Goal: Task Accomplishment & Management: Use online tool/utility

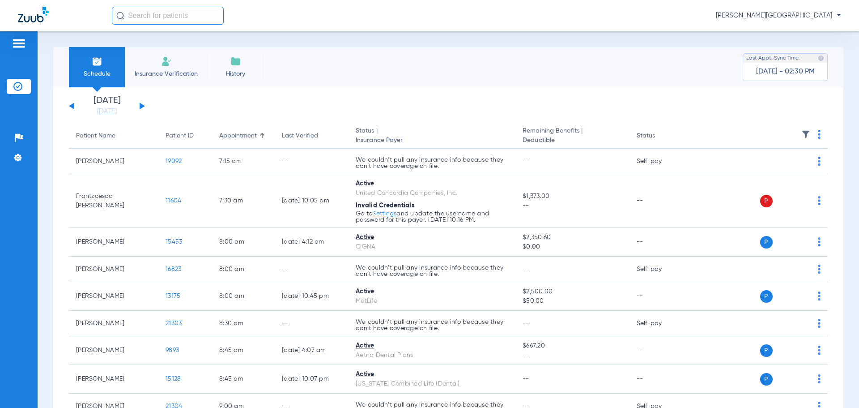
click at [140, 106] on div "[DATE] [DATE] [DATE] [DATE] [DATE] [DATE] [DATE] [DATE] [DATE] [DATE] [DATE] [D…" at bounding box center [107, 106] width 76 height 20
click at [140, 106] on button at bounding box center [142, 105] width 5 height 7
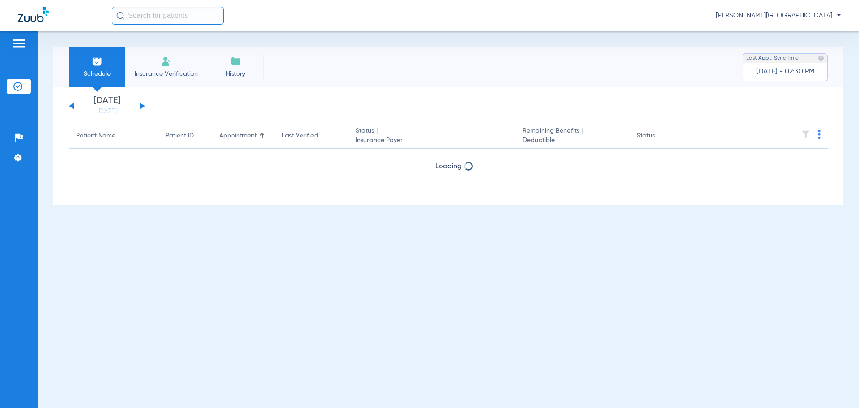
click at [140, 106] on button at bounding box center [142, 105] width 5 height 7
click at [73, 104] on button at bounding box center [71, 105] width 5 height 7
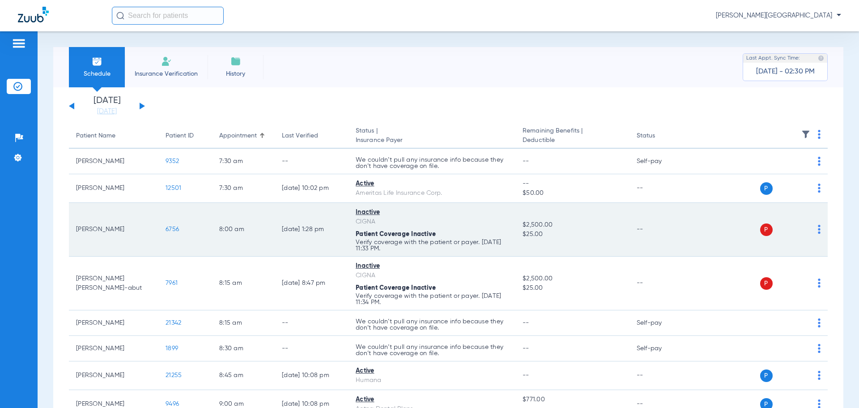
click at [818, 228] on img at bounding box center [819, 229] width 3 height 9
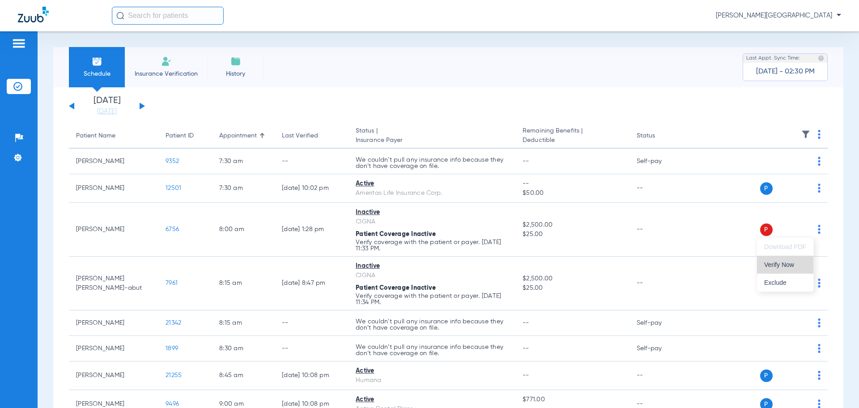
click at [791, 266] on span "Verify Now" at bounding box center [785, 264] width 42 height 6
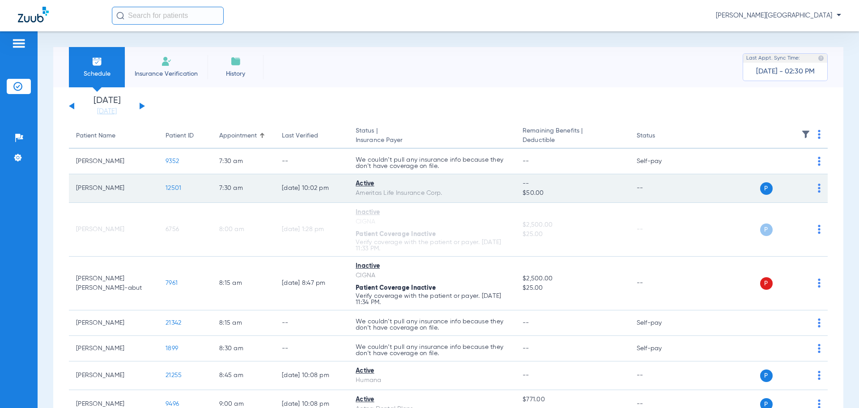
click at [818, 183] on img at bounding box center [819, 187] width 3 height 9
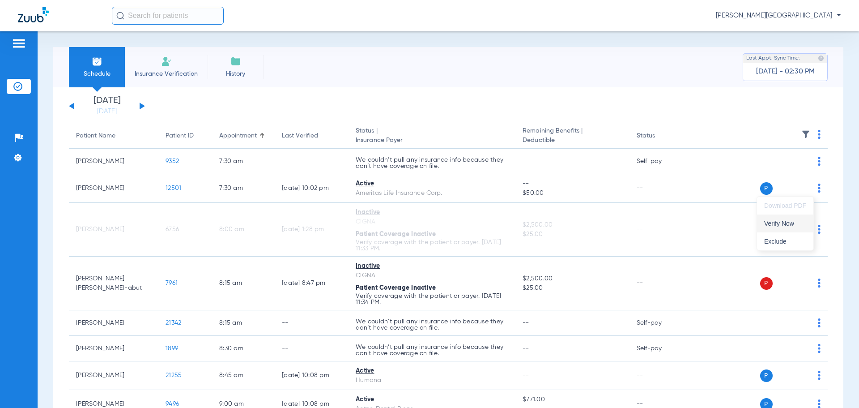
click at [788, 224] on span "Verify Now" at bounding box center [785, 223] width 42 height 6
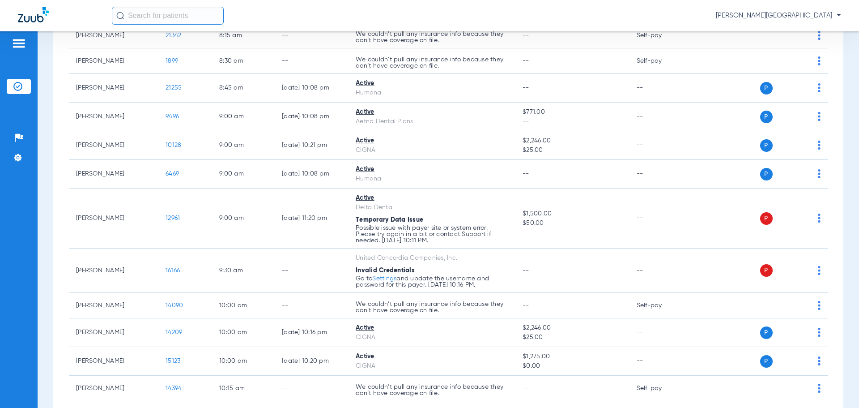
scroll to position [278, 0]
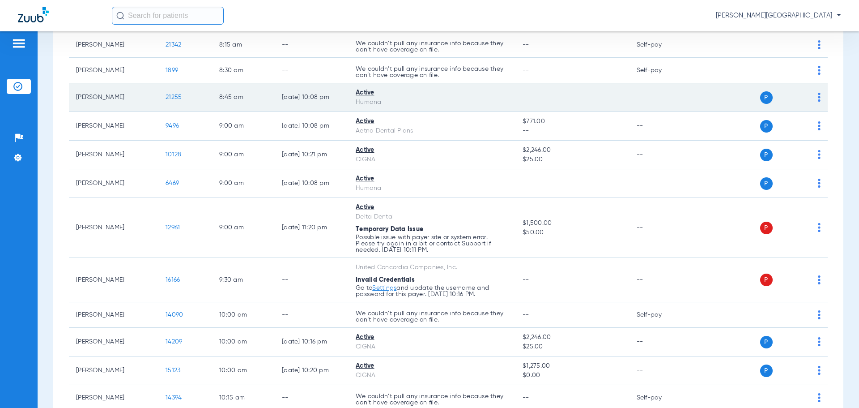
click at [818, 96] on img at bounding box center [819, 97] width 3 height 9
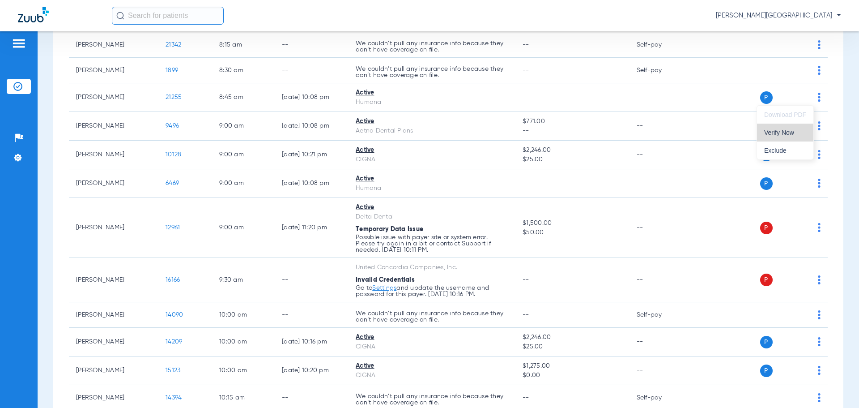
click at [788, 132] on span "Verify Now" at bounding box center [785, 132] width 42 height 6
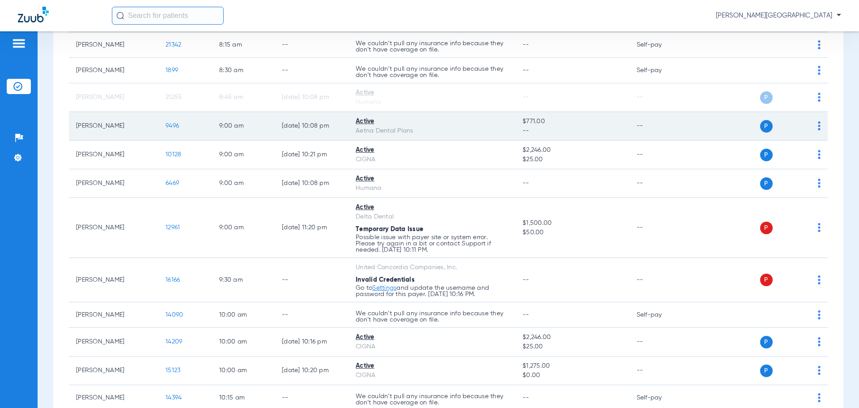
click at [814, 124] on td "P S" at bounding box center [759, 126] width 138 height 29
click at [814, 122] on td "P S" at bounding box center [759, 126] width 138 height 29
click at [818, 123] on img at bounding box center [819, 125] width 3 height 9
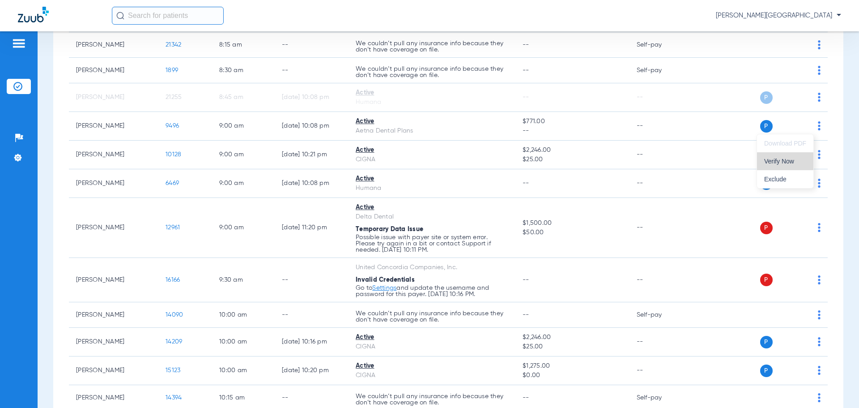
click at [787, 166] on button "Verify Now" at bounding box center [785, 161] width 56 height 18
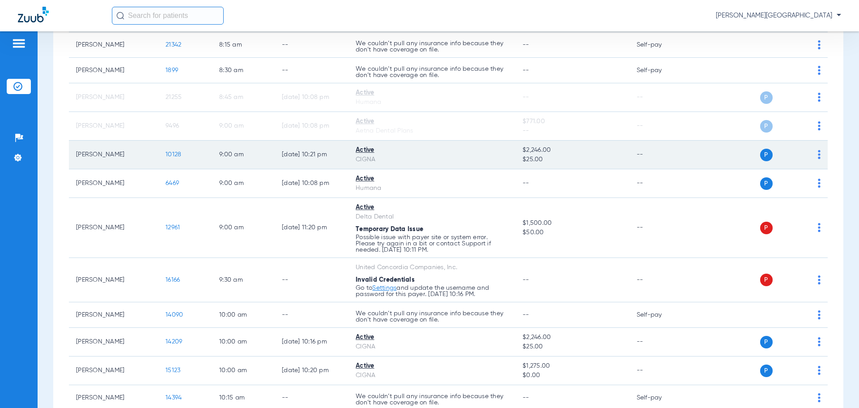
click at [811, 153] on div "P S" at bounding box center [755, 155] width 131 height 13
click at [818, 150] on img at bounding box center [819, 154] width 3 height 9
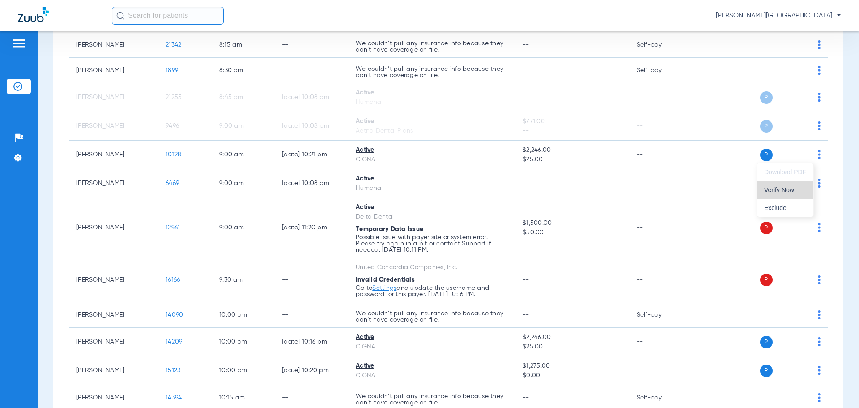
click at [794, 188] on span "Verify Now" at bounding box center [785, 190] width 42 height 6
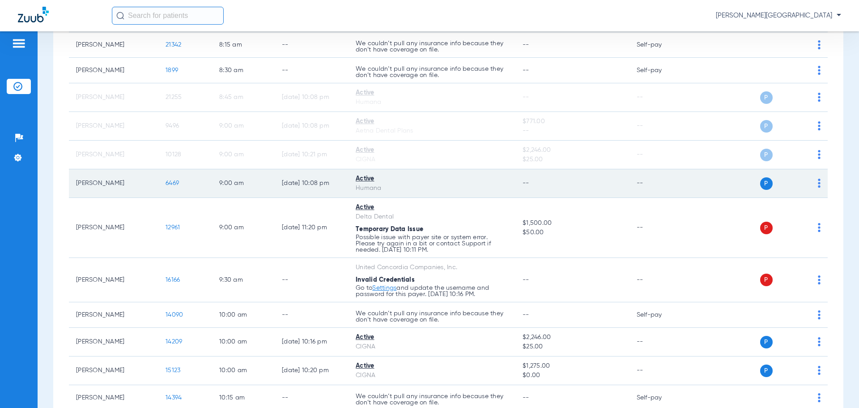
click at [809, 179] on div "P S" at bounding box center [755, 183] width 131 height 13
click at [811, 179] on div "P S" at bounding box center [755, 183] width 131 height 13
click at [818, 179] on img at bounding box center [819, 183] width 3 height 9
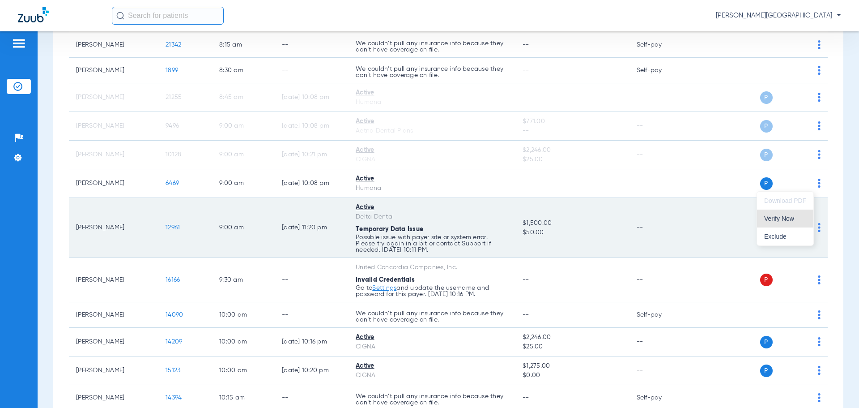
drag, startPoint x: 770, startPoint y: 217, endPoint x: 788, endPoint y: 233, distance: 23.7
click at [770, 217] on span "Verify Now" at bounding box center [785, 218] width 42 height 6
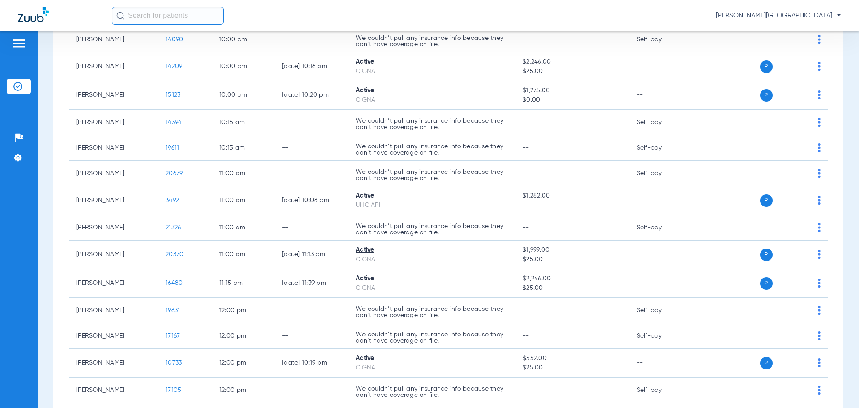
scroll to position [558, 0]
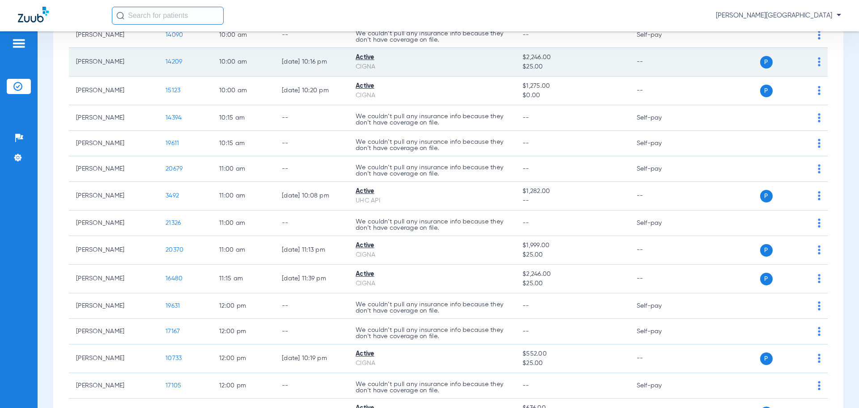
click at [818, 60] on img at bounding box center [819, 61] width 3 height 9
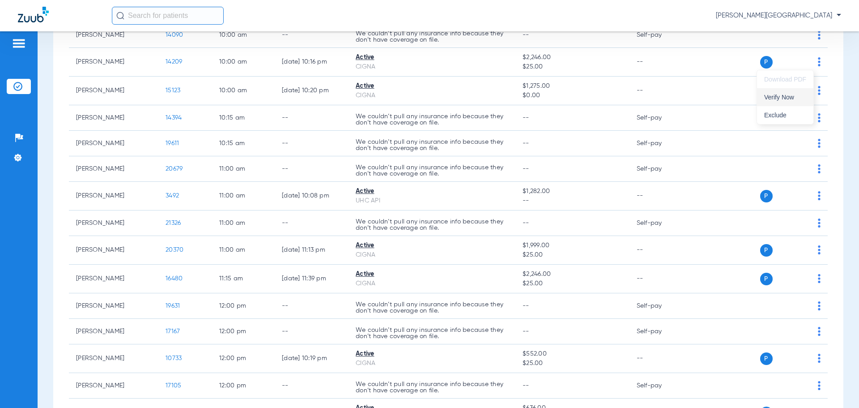
click at [776, 100] on span "Verify Now" at bounding box center [785, 97] width 42 height 6
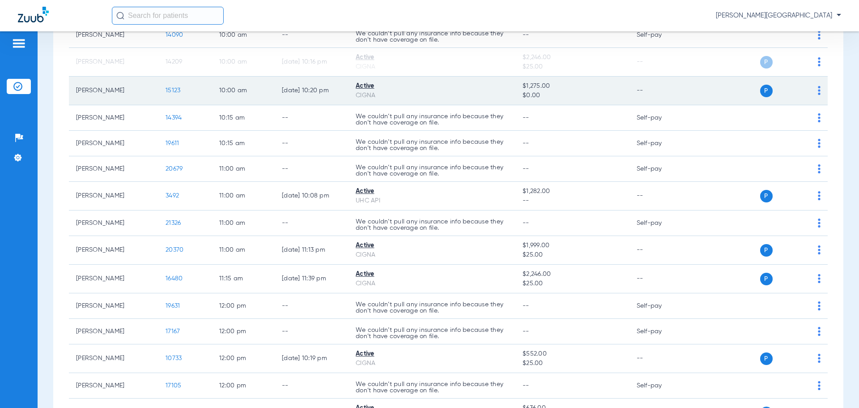
click at [814, 87] on td "P S" at bounding box center [759, 91] width 138 height 29
click at [818, 91] on img at bounding box center [819, 90] width 3 height 9
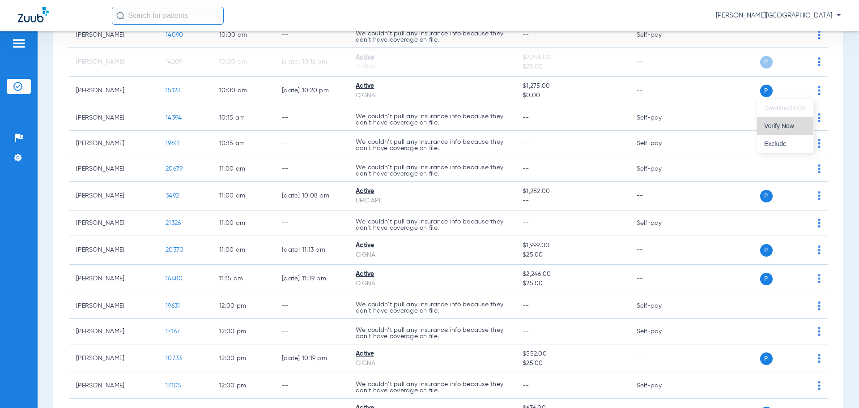
click at [794, 124] on span "Verify Now" at bounding box center [785, 126] width 42 height 6
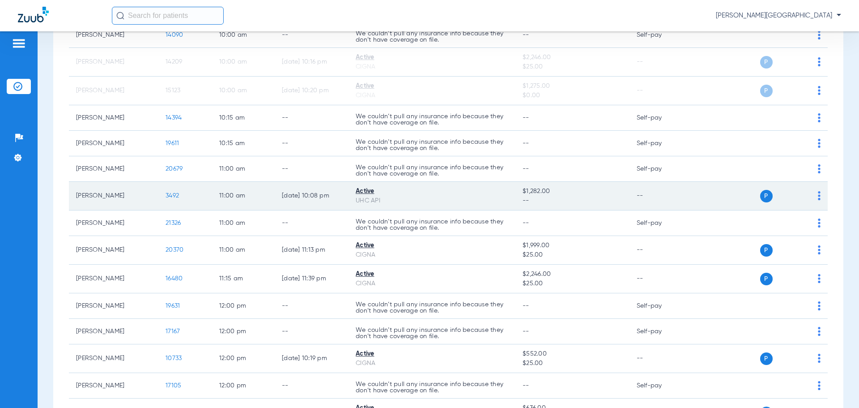
click at [811, 192] on div "P S" at bounding box center [755, 196] width 131 height 13
click at [815, 194] on td "P S" at bounding box center [759, 196] width 138 height 29
click at [810, 196] on div "P S" at bounding box center [755, 196] width 131 height 13
click at [818, 194] on img at bounding box center [819, 195] width 3 height 9
click at [813, 194] on div at bounding box center [429, 204] width 859 height 408
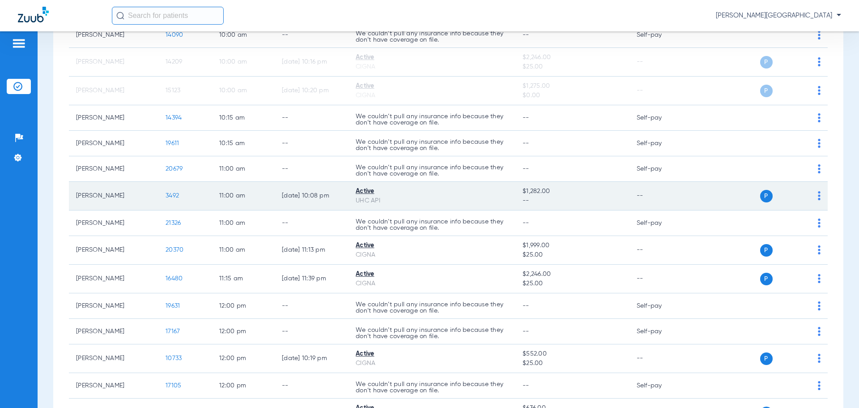
click at [810, 196] on div "P S" at bounding box center [755, 196] width 131 height 13
drag, startPoint x: 811, startPoint y: 196, endPoint x: 814, endPoint y: 191, distance: 6.1
click at [812, 193] on div "P S" at bounding box center [755, 196] width 131 height 13
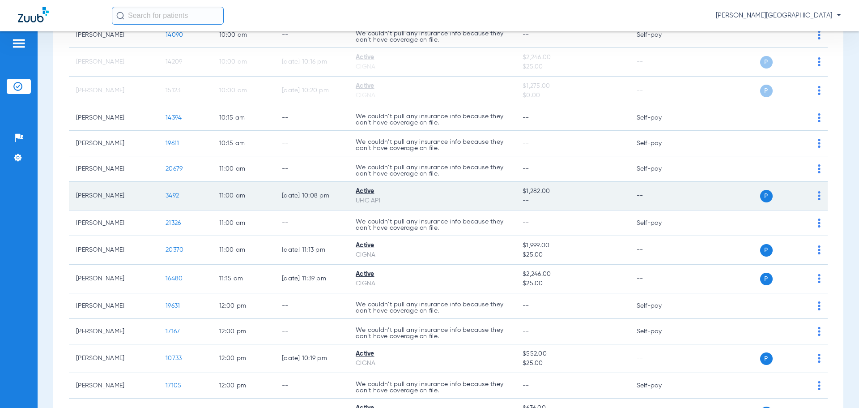
drag, startPoint x: 814, startPoint y: 191, endPoint x: 810, endPoint y: 196, distance: 6.5
click at [810, 196] on td "P S" at bounding box center [759, 196] width 138 height 29
click at [810, 196] on div "P S" at bounding box center [755, 196] width 131 height 13
click at [810, 195] on div "P S" at bounding box center [755, 196] width 131 height 13
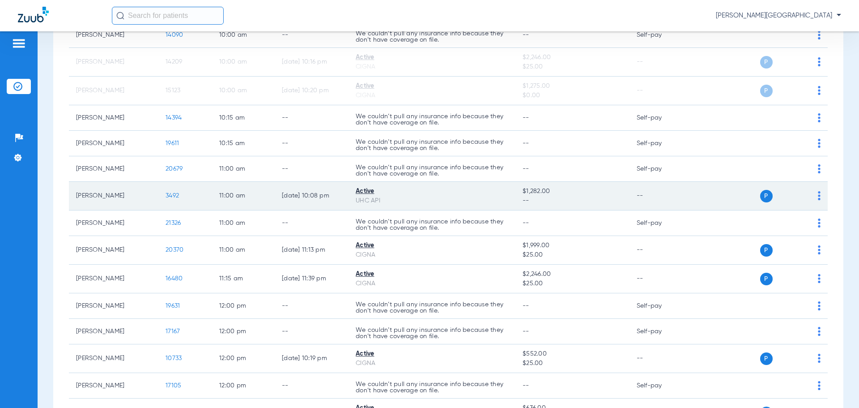
click at [818, 191] on img at bounding box center [819, 195] width 3 height 9
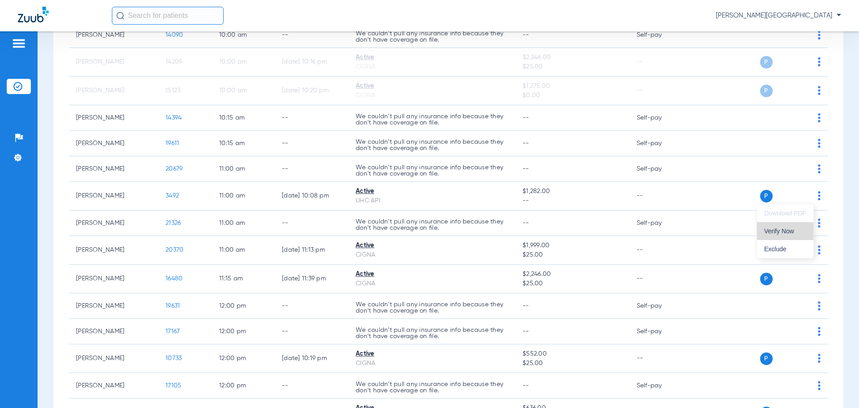
click at [776, 228] on span "Verify Now" at bounding box center [785, 231] width 42 height 6
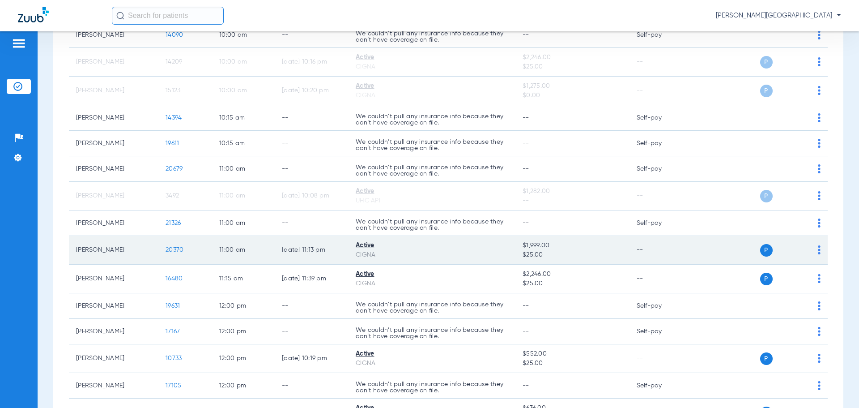
click at [811, 251] on td "P S" at bounding box center [759, 250] width 138 height 29
click at [818, 247] on img at bounding box center [819, 249] width 3 height 9
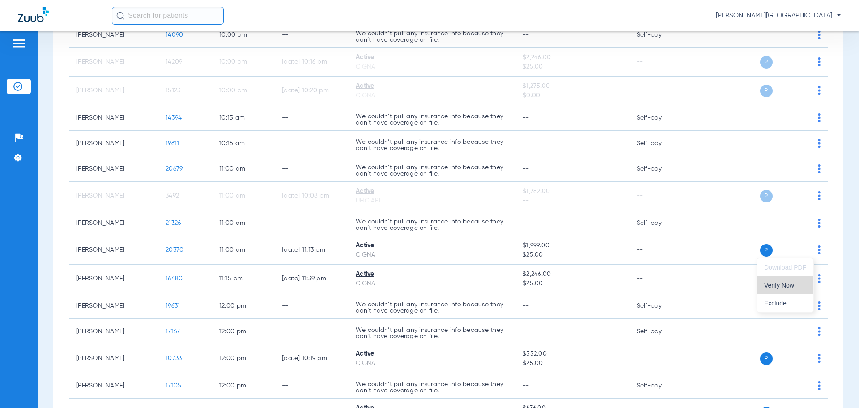
click at [771, 286] on span "Verify Now" at bounding box center [785, 285] width 42 height 6
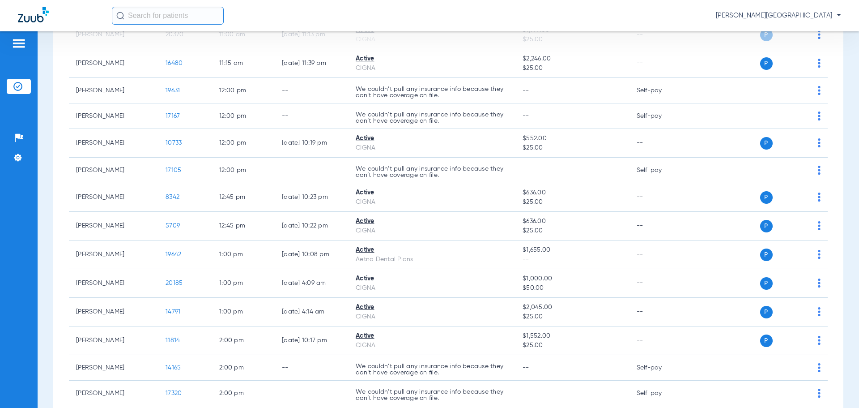
scroll to position [797, 0]
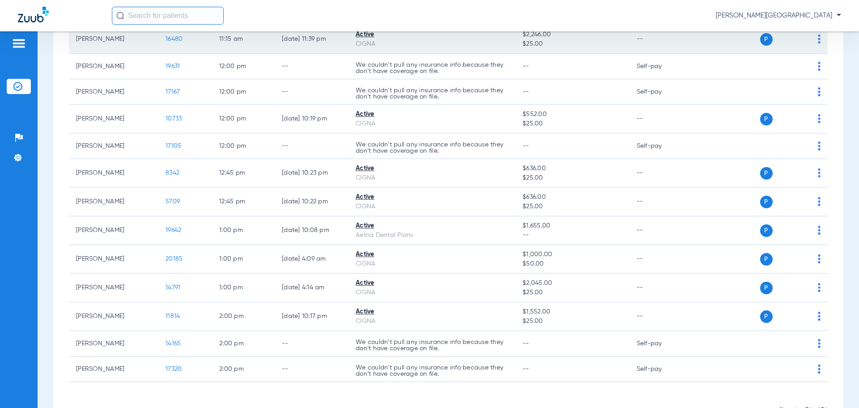
click at [811, 37] on div "P S" at bounding box center [755, 39] width 131 height 13
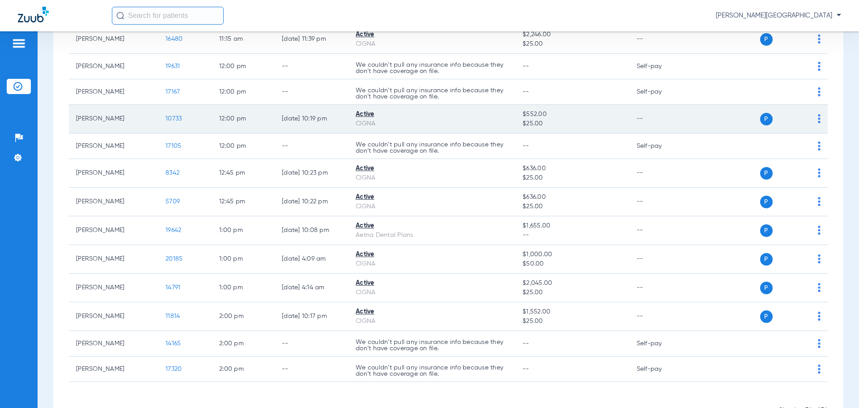
click at [818, 118] on img at bounding box center [819, 118] width 3 height 9
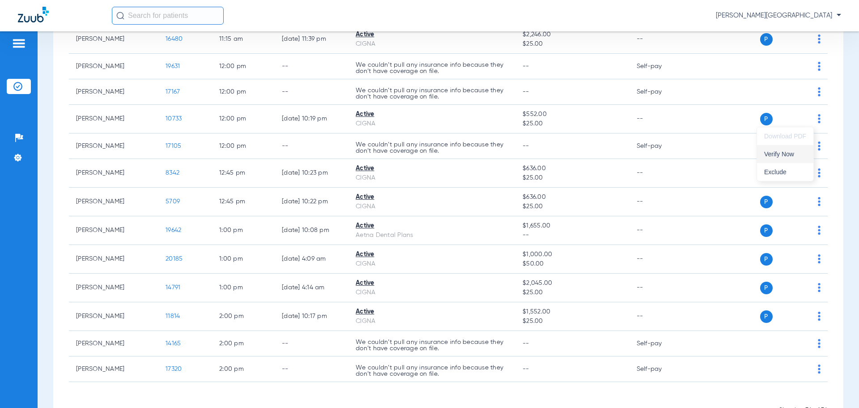
click at [784, 156] on span "Verify Now" at bounding box center [785, 154] width 42 height 6
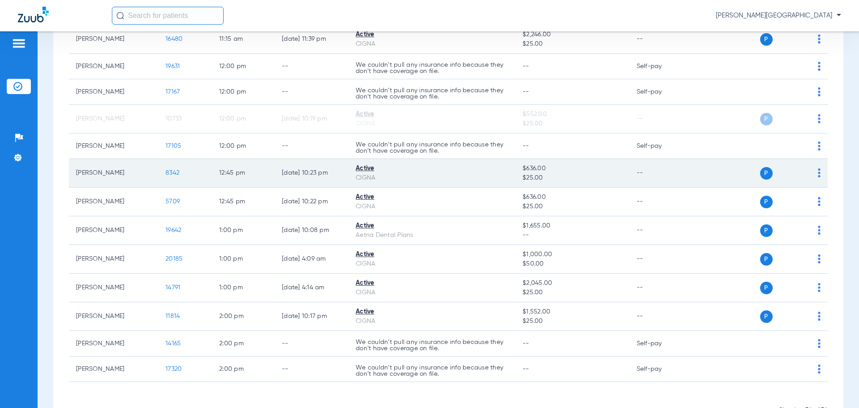
click at [818, 171] on img at bounding box center [819, 172] width 3 height 9
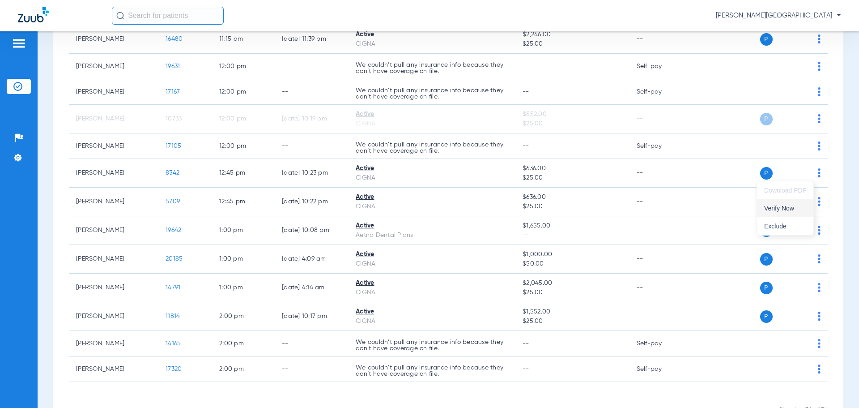
click at [795, 208] on span "Verify Now" at bounding box center [785, 208] width 42 height 6
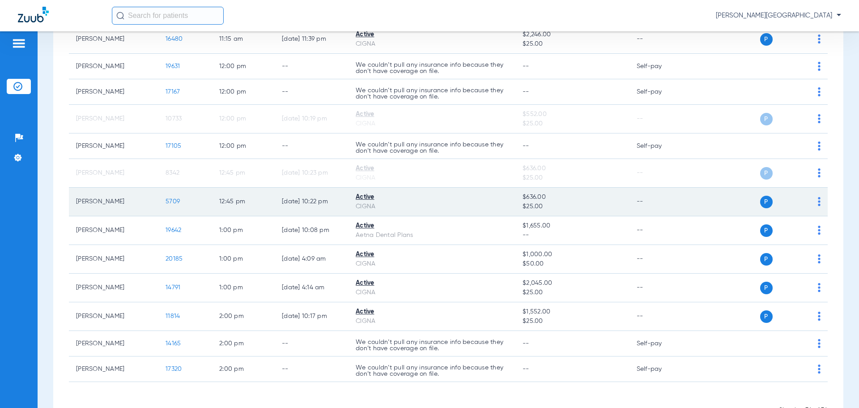
click at [816, 198] on td "P S" at bounding box center [759, 201] width 138 height 29
click at [813, 200] on td "P S" at bounding box center [759, 201] width 138 height 29
drag, startPoint x: 814, startPoint y: 196, endPoint x: 813, endPoint y: 202, distance: 5.5
click at [814, 200] on td "P S" at bounding box center [759, 201] width 138 height 29
click at [818, 199] on img at bounding box center [819, 201] width 3 height 9
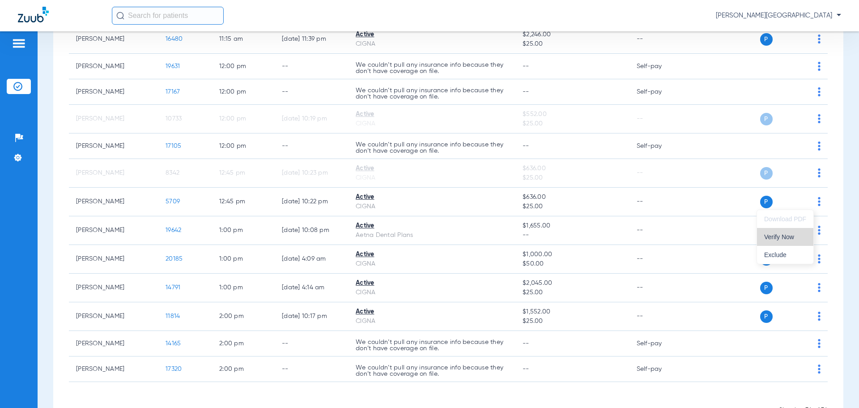
click at [783, 237] on span "Verify Now" at bounding box center [785, 237] width 42 height 6
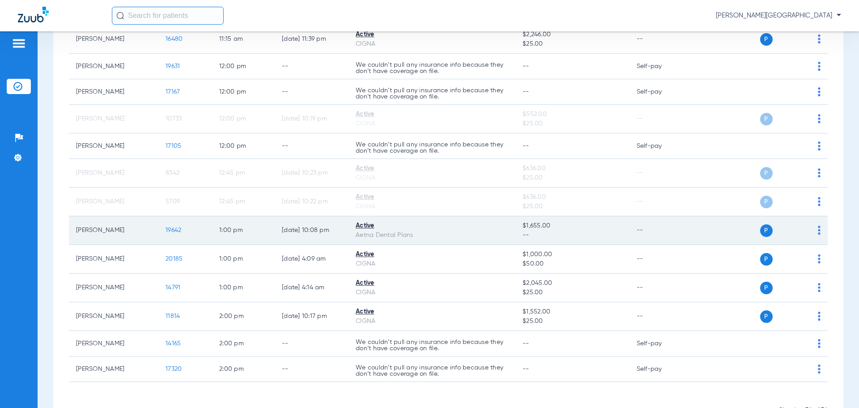
click at [818, 226] on img at bounding box center [819, 230] width 3 height 9
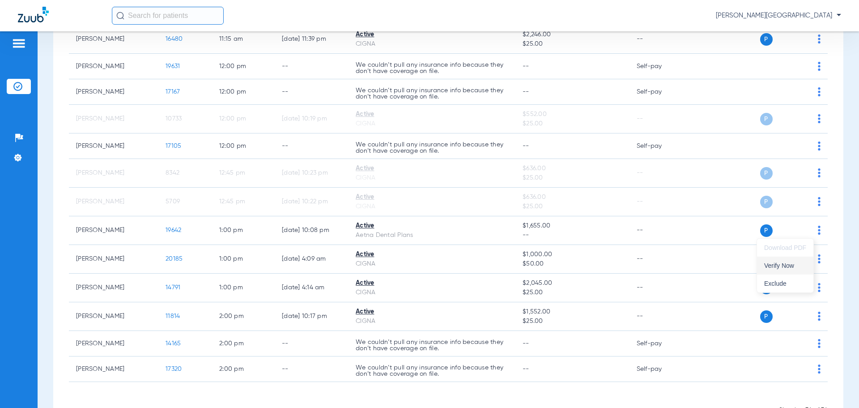
click at [778, 266] on span "Verify Now" at bounding box center [785, 265] width 42 height 6
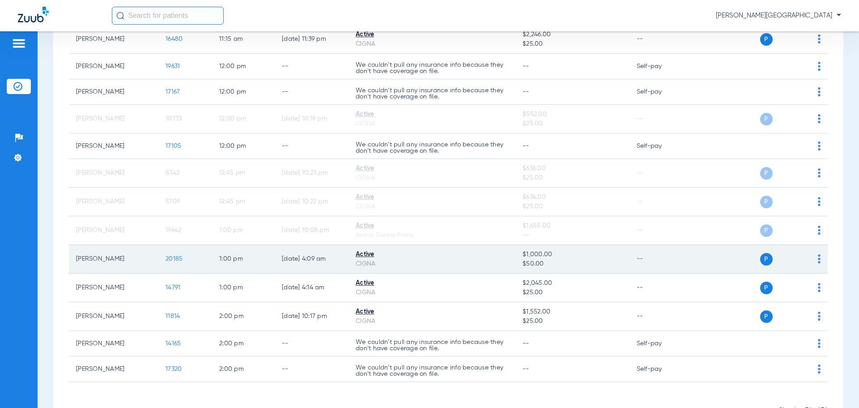
click at [818, 256] on img at bounding box center [819, 258] width 3 height 9
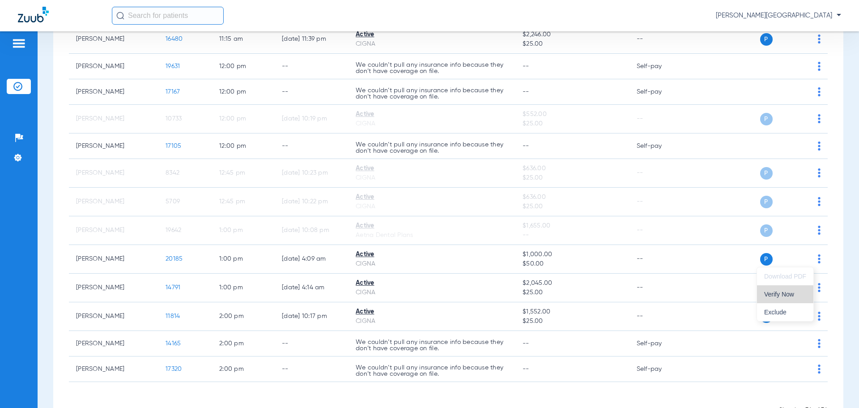
click at [798, 293] on span "Verify Now" at bounding box center [785, 294] width 42 height 6
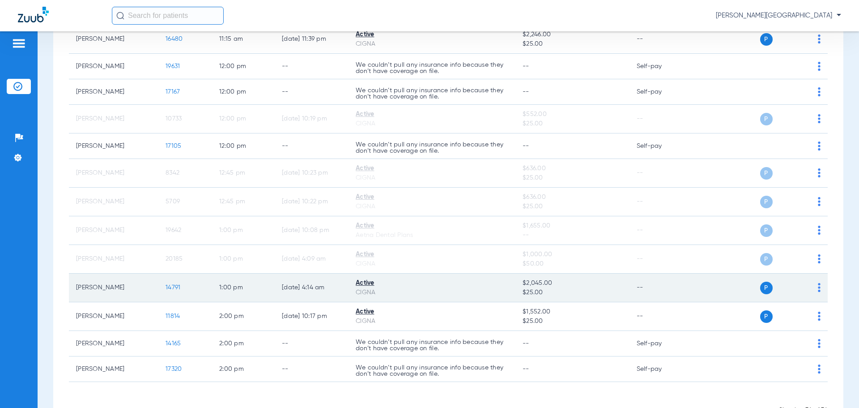
click at [814, 285] on td "P S" at bounding box center [759, 287] width 138 height 29
click at [812, 283] on div "P S" at bounding box center [755, 287] width 131 height 13
click at [818, 287] on img at bounding box center [819, 287] width 3 height 9
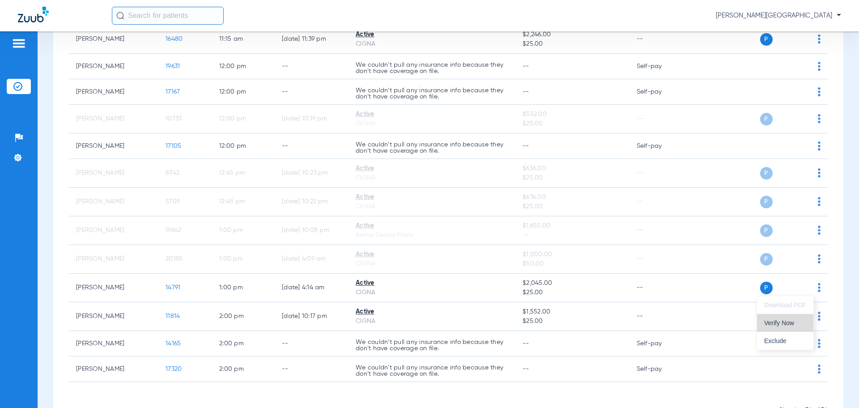
click at [795, 322] on span "Verify Now" at bounding box center [785, 322] width 42 height 6
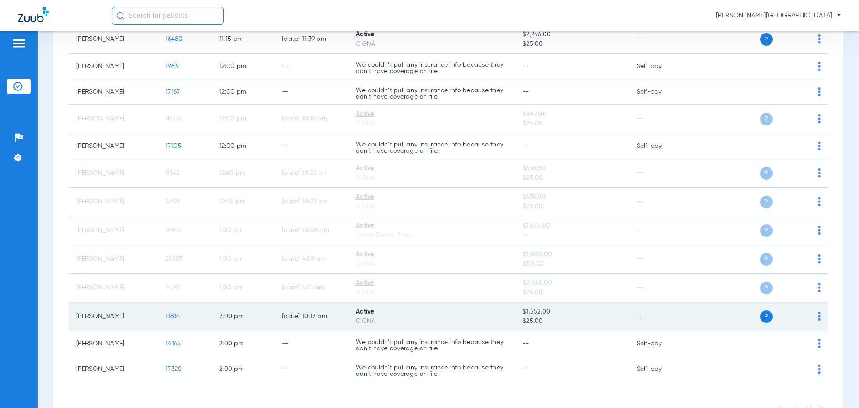
click at [814, 315] on td "P S" at bounding box center [759, 316] width 138 height 29
click at [818, 315] on img at bounding box center [819, 315] width 3 height 9
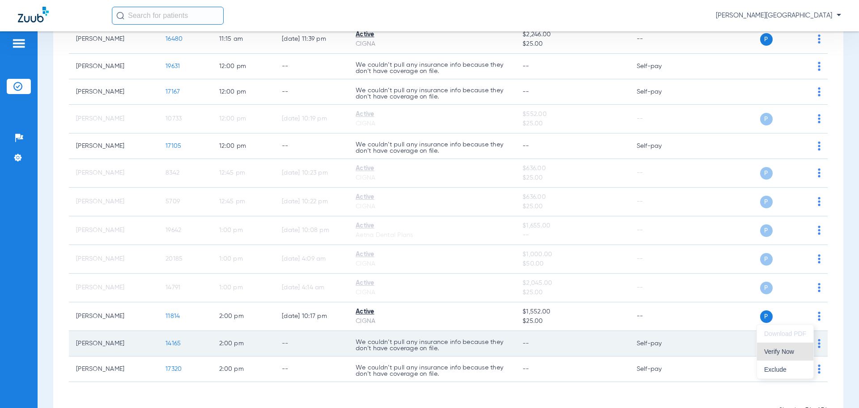
drag, startPoint x: 795, startPoint y: 353, endPoint x: 795, endPoint y: 348, distance: 5.8
click at [795, 352] on span "Verify Now" at bounding box center [785, 351] width 42 height 6
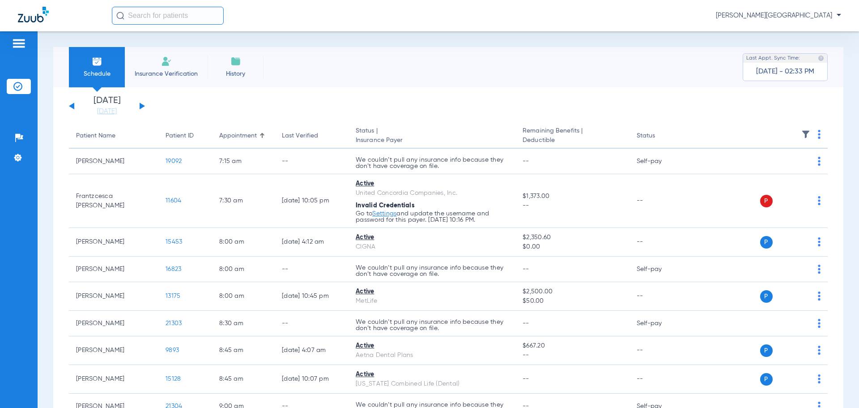
click at [139, 103] on div "[DATE] [DATE] [DATE] [DATE] [DATE] [DATE] [DATE] [DATE] [DATE] [DATE] [DATE] [D…" at bounding box center [107, 106] width 76 height 20
click at [141, 104] on button at bounding box center [142, 105] width 5 height 7
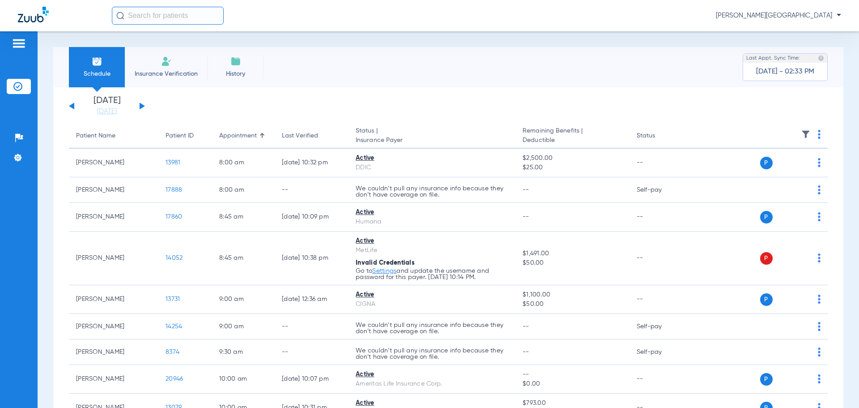
click at [141, 104] on button at bounding box center [142, 105] width 5 height 7
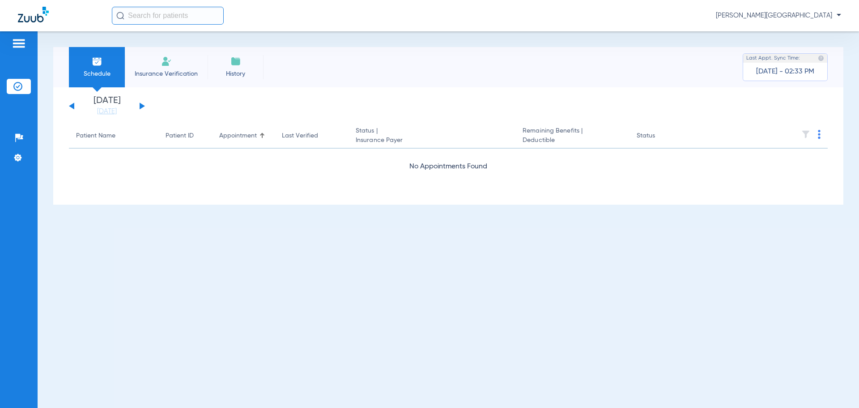
click at [141, 104] on button at bounding box center [142, 105] width 5 height 7
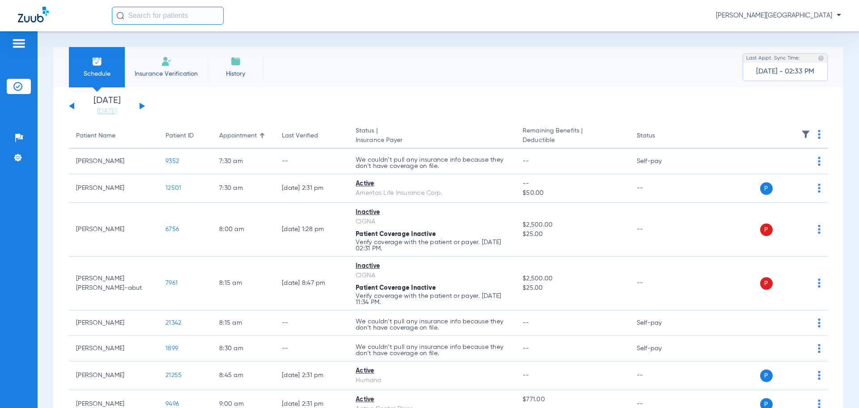
click at [141, 104] on button at bounding box center [142, 105] width 5 height 7
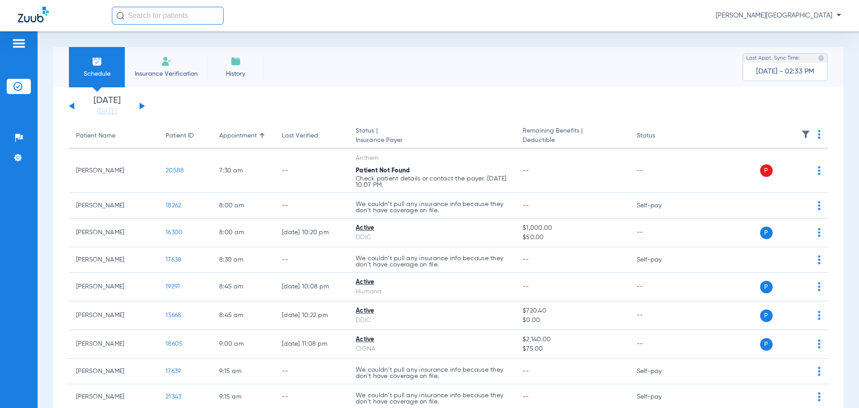
click at [72, 105] on button at bounding box center [71, 105] width 5 height 7
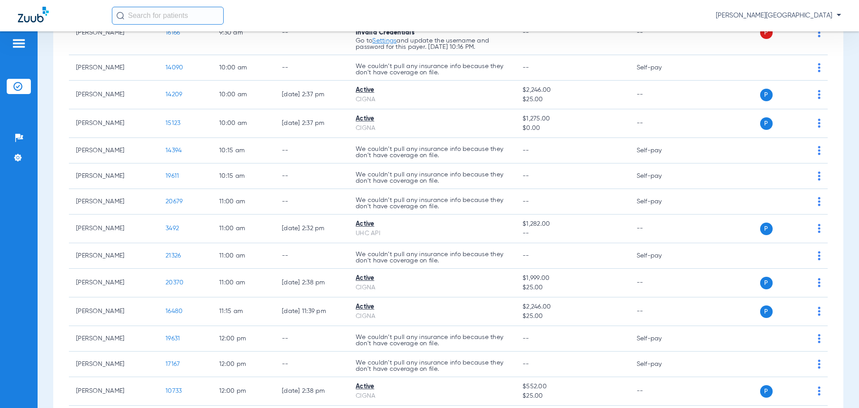
scroll to position [532, 0]
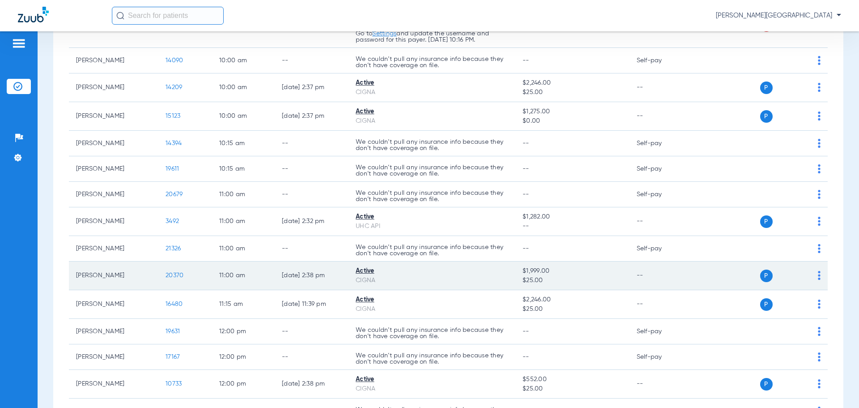
click at [818, 276] on img at bounding box center [819, 275] width 3 height 9
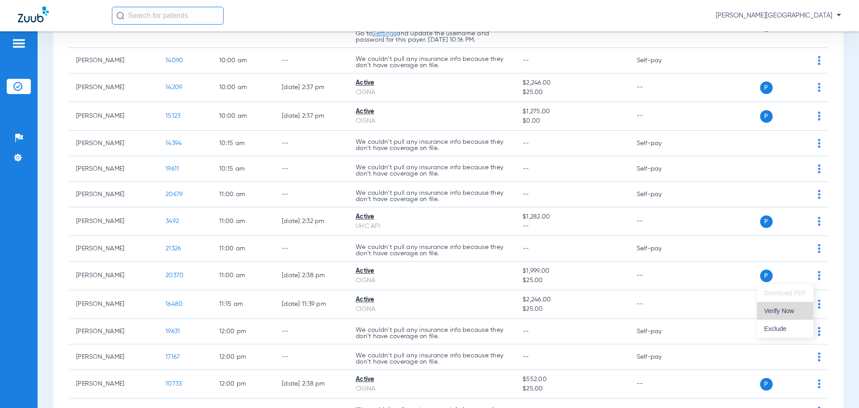
click at [781, 311] on span "Verify Now" at bounding box center [785, 310] width 42 height 6
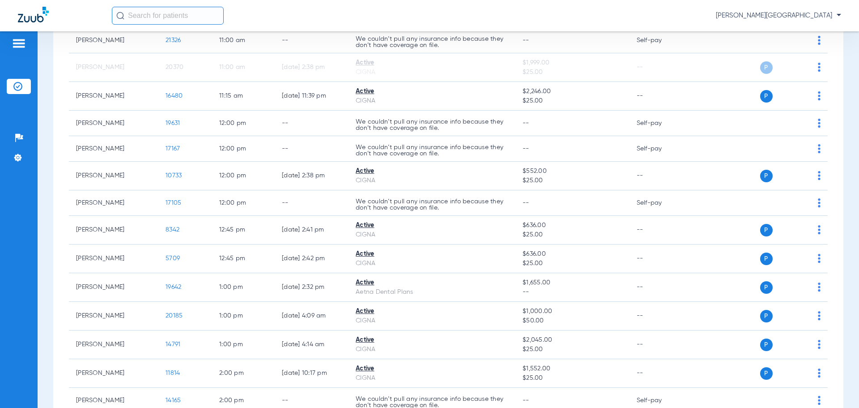
scroll to position [741, 0]
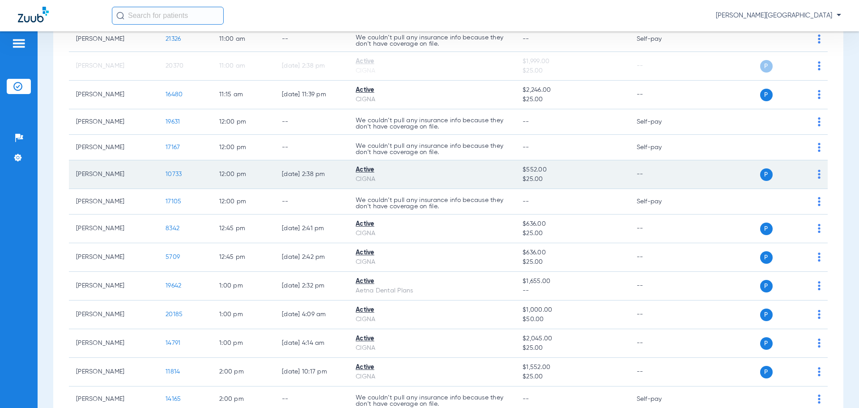
click at [814, 171] on td "P S" at bounding box center [759, 174] width 138 height 29
click at [818, 172] on img at bounding box center [819, 174] width 3 height 9
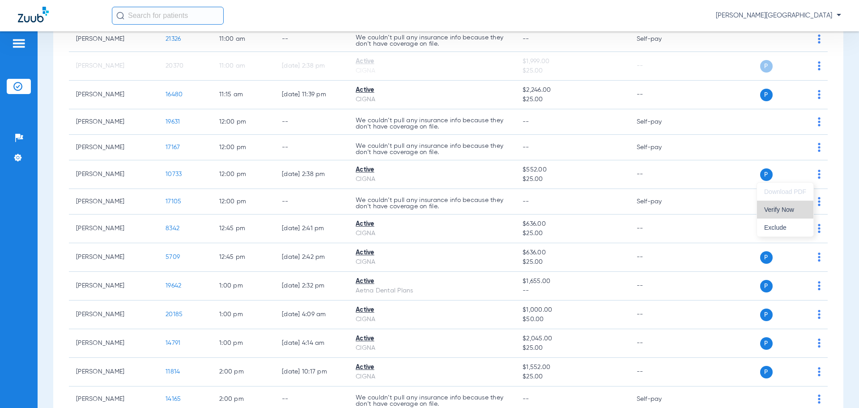
click at [789, 210] on span "Verify Now" at bounding box center [785, 209] width 42 height 6
